Goal: Check status

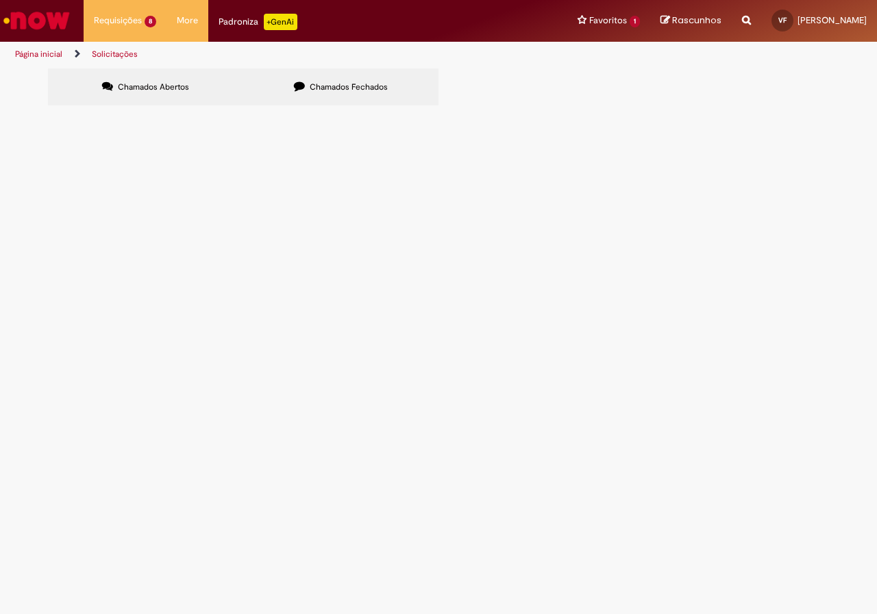
click at [372, 80] on label "Chamados Fechados" at bounding box center [340, 87] width 195 height 37
click at [0, 0] on span "[PERSON_NAME]" at bounding box center [0, 0] width 0 height 0
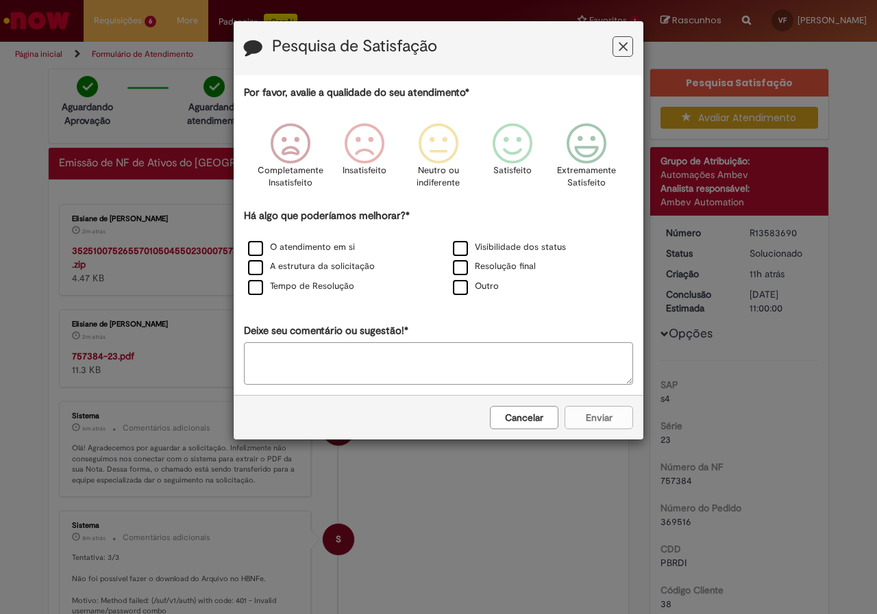
click at [123, 241] on div "Pesquisa de Satisfação Por favor, avalie a qualidade do seu atendimento* Comple…" at bounding box center [438, 307] width 877 height 614
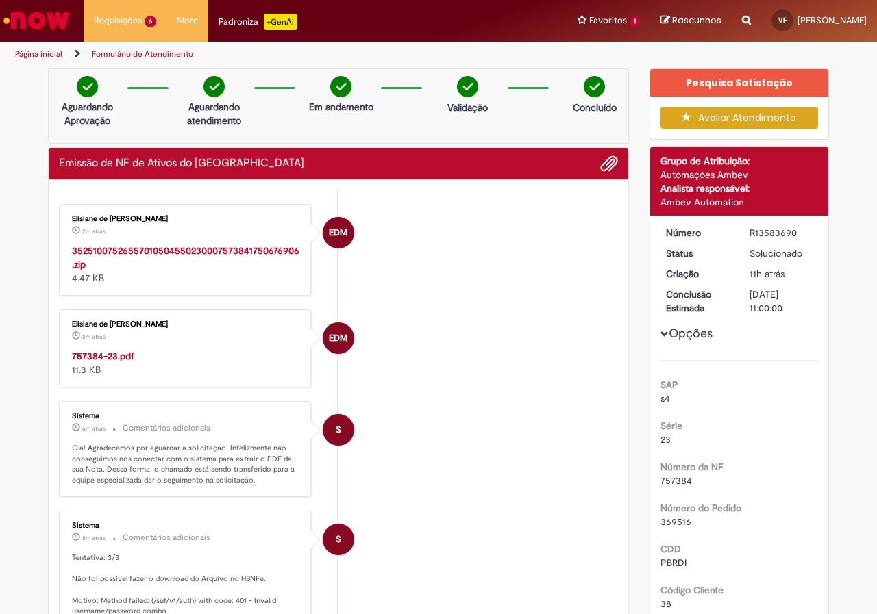
click at [99, 353] on strong "757384-23.pdf" at bounding box center [103, 356] width 62 height 12
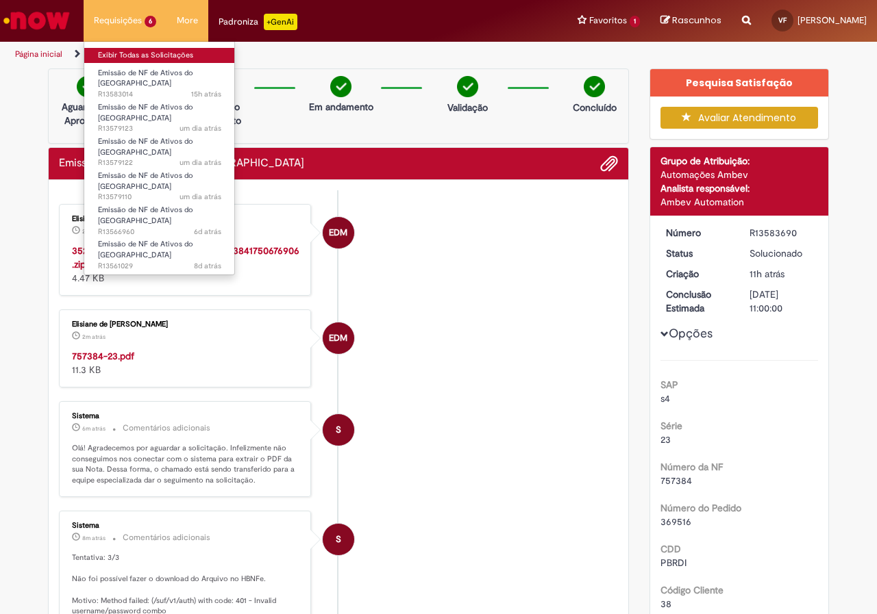
click at [140, 49] on li "Exibir Todas as Solicitações" at bounding box center [159, 54] width 151 height 18
click at [140, 54] on link "Exibir Todas as Solicitações" at bounding box center [159, 55] width 151 height 15
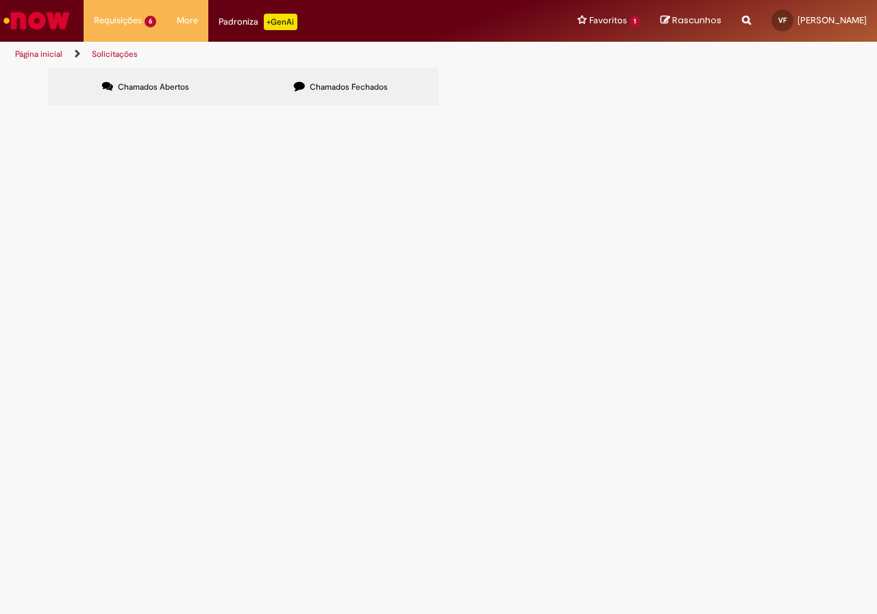
click at [365, 98] on label "Chamados Fechados" at bounding box center [340, 87] width 195 height 37
click at [0, 0] on span "Marcão 6102106475" at bounding box center [0, 0] width 0 height 0
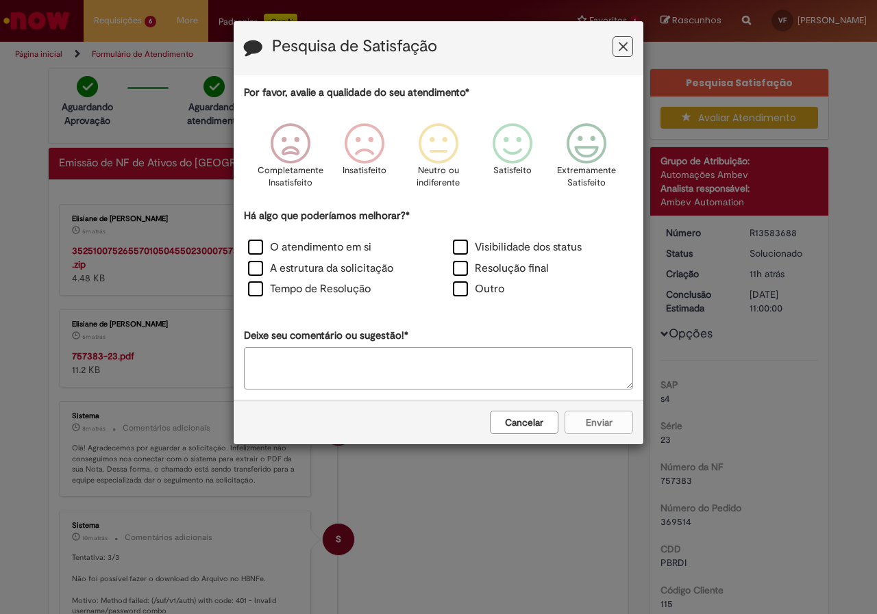
click at [4, 270] on div "Pesquisa de Satisfação Por favor, avalie a qualidade do seu atendimento* Comple…" at bounding box center [438, 307] width 877 height 614
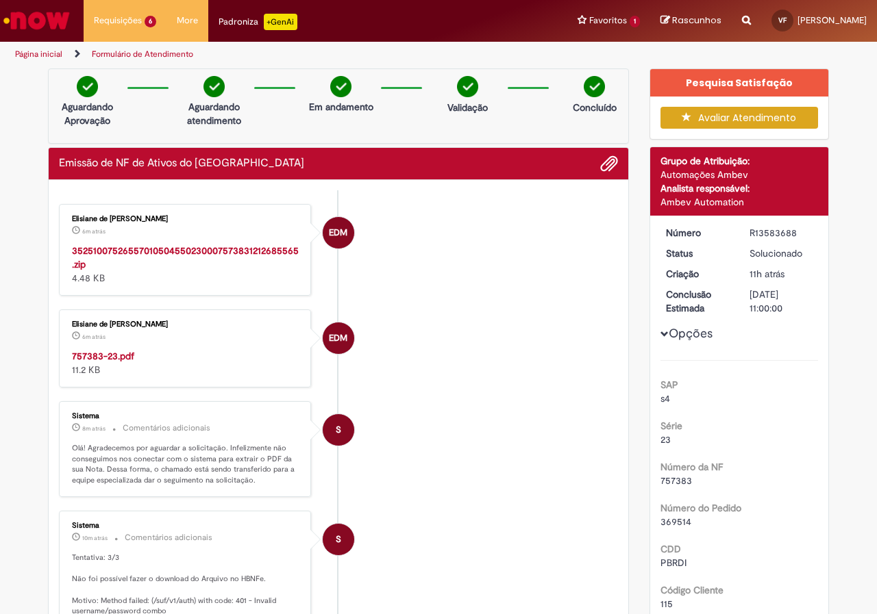
click at [97, 366] on div "757383-23.pdf 11.2 KB" at bounding box center [186, 362] width 228 height 27
click at [101, 358] on strong "757383-23.pdf" at bounding box center [103, 356] width 62 height 12
